Goal: Task Accomplishment & Management: Use online tool/utility

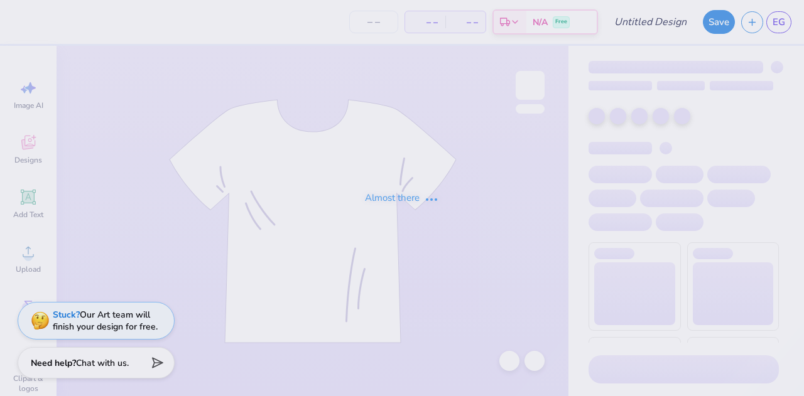
type input "Set Tank"
type input "12"
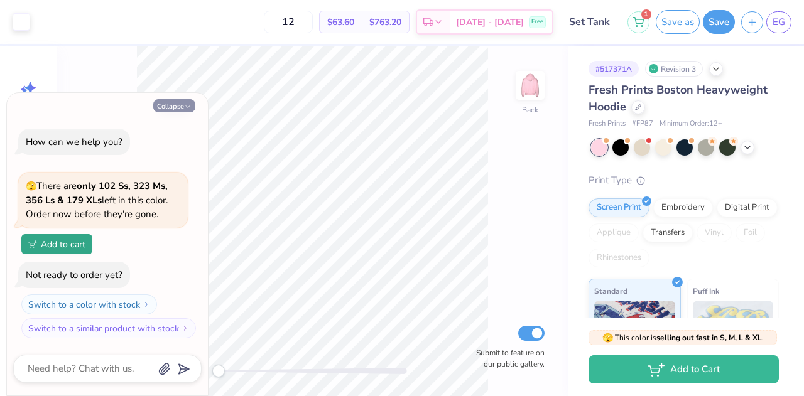
click at [183, 102] on button "Collapse" at bounding box center [174, 105] width 42 height 13
type textarea "x"
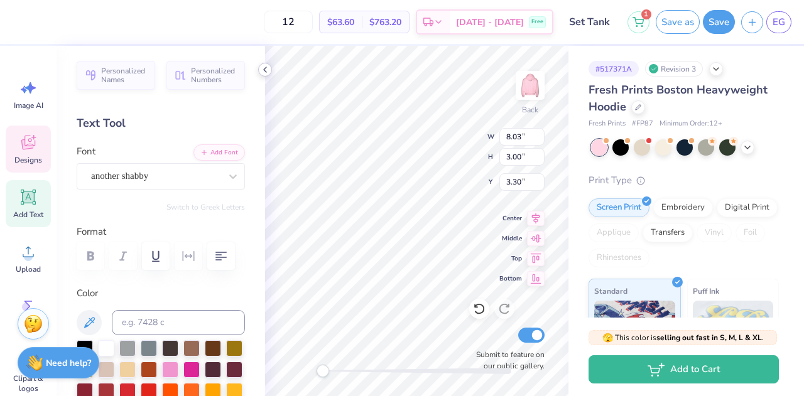
click at [266, 70] on icon at bounding box center [265, 70] width 10 height 10
type input "4.43"
type input "2.94"
type input "6.30"
type input "9.30"
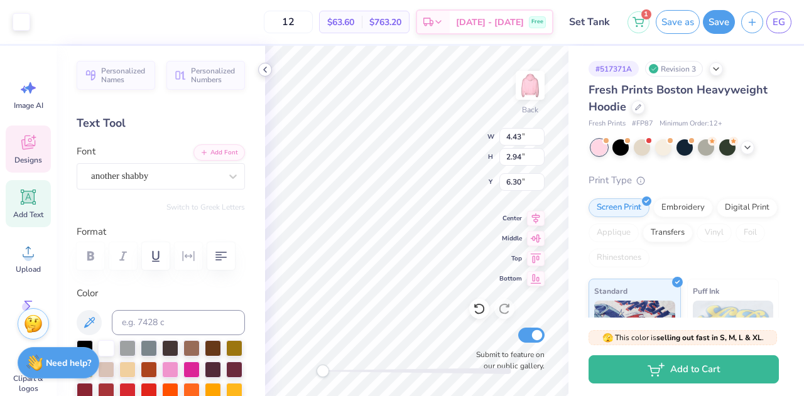
type input "3.48"
type input "3.00"
type input "0.77"
type input "0.78"
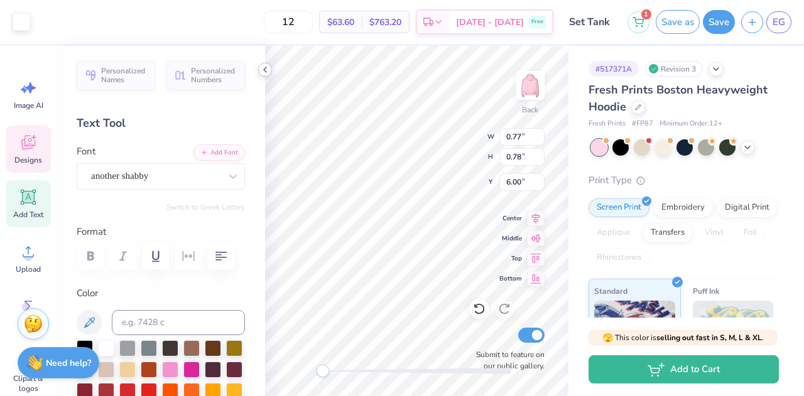
type input "6.00"
type input "9.30"
type input "3.48"
type input "3.00"
type input "0.56"
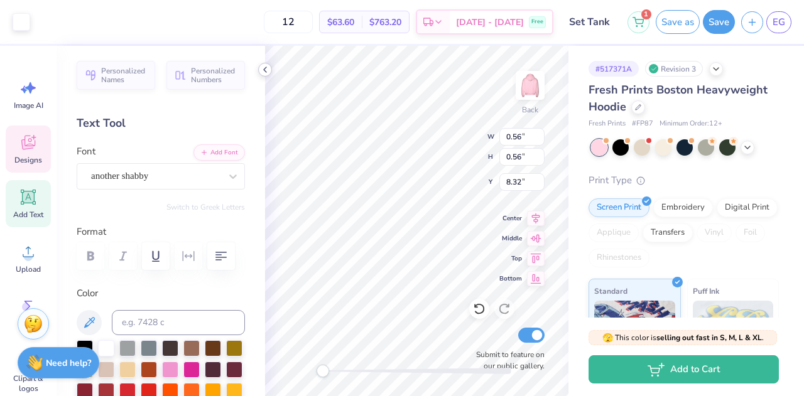
type input "0.56"
type input "8.32"
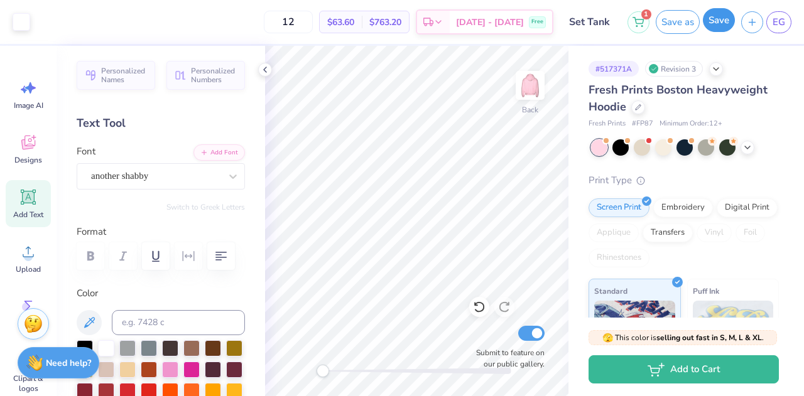
click at [715, 28] on button "Save" at bounding box center [719, 20] width 32 height 24
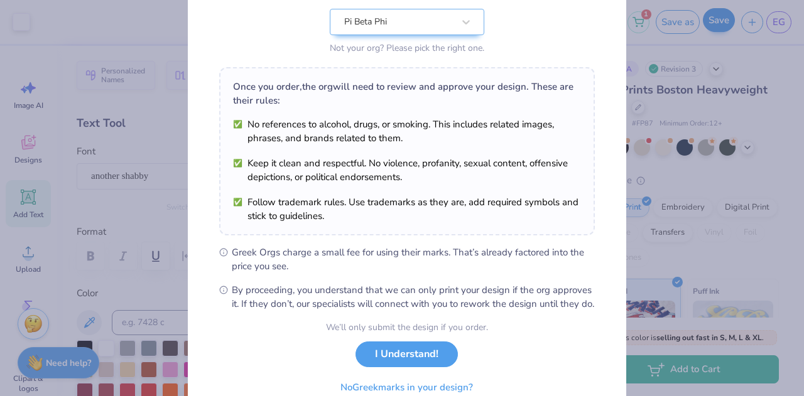
scroll to position [138, 0]
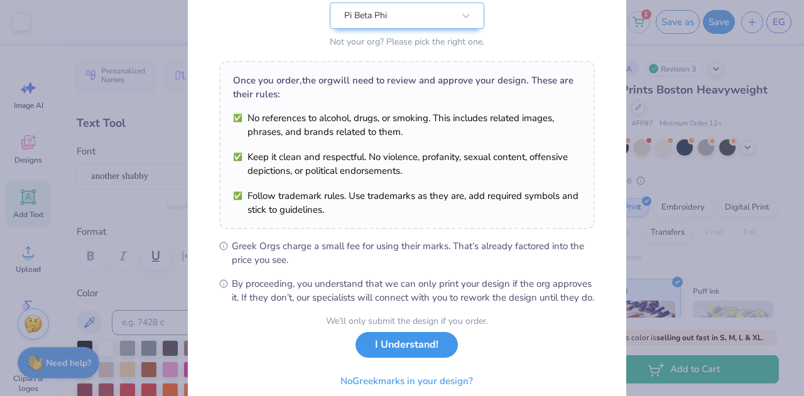
click at [404, 355] on button "I Understand!" at bounding box center [406, 345] width 102 height 26
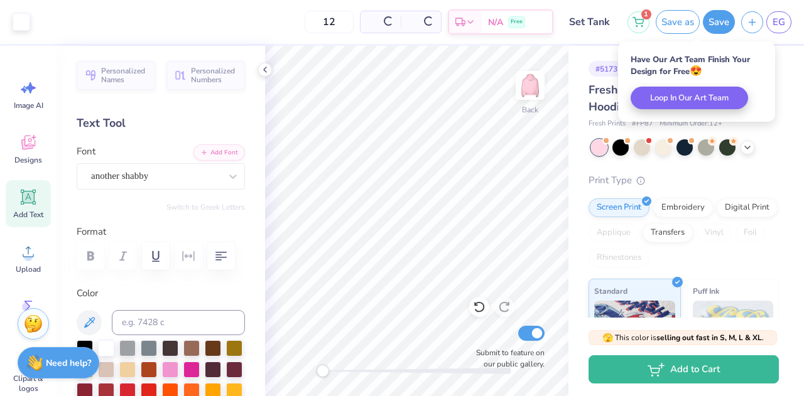
scroll to position [6, 0]
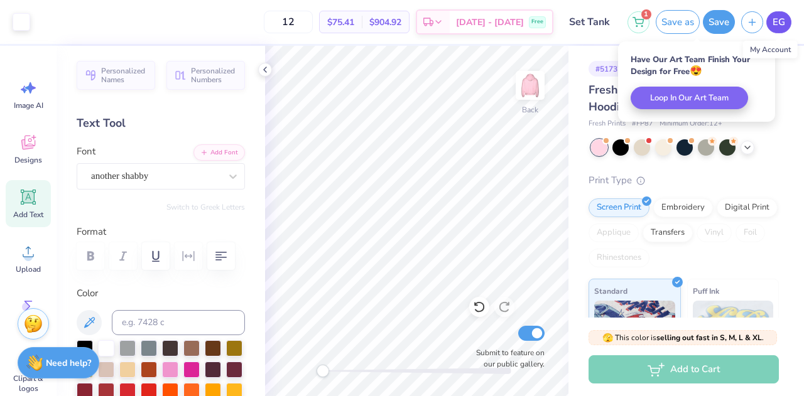
click at [781, 17] on span "EG" at bounding box center [778, 22] width 13 height 14
